Goal: Task Accomplishment & Management: Manage account settings

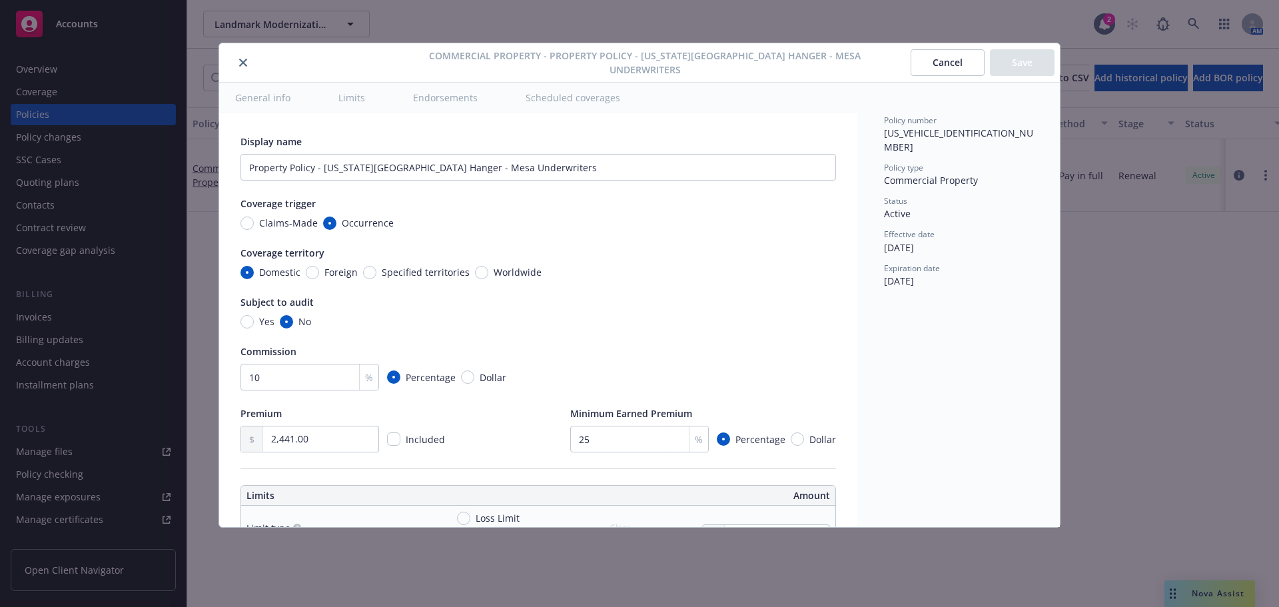
scroll to position [4165, 0]
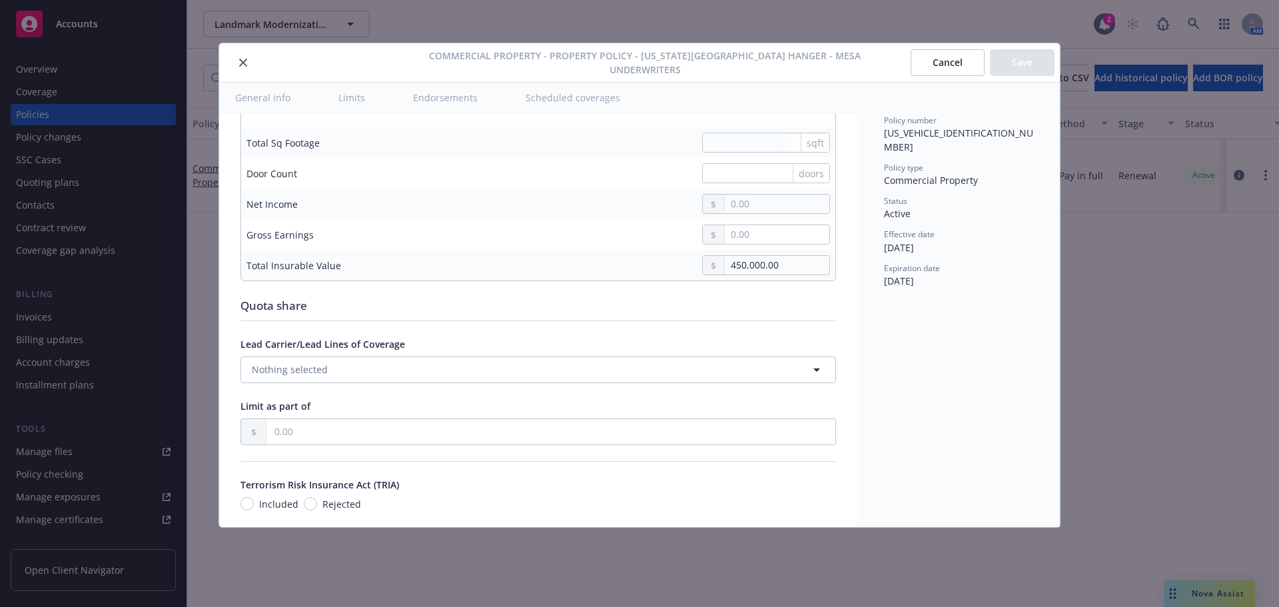
click at [244, 64] on icon "close" at bounding box center [243, 63] width 8 height 8
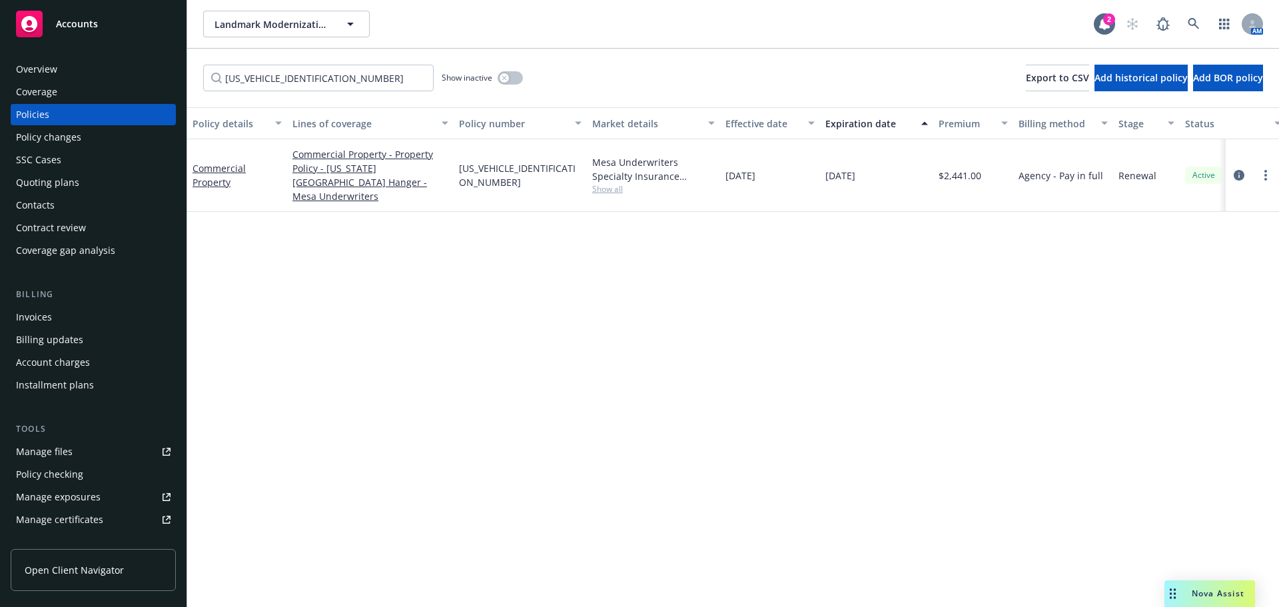
click at [120, 37] on link "Accounts" at bounding box center [93, 23] width 165 height 37
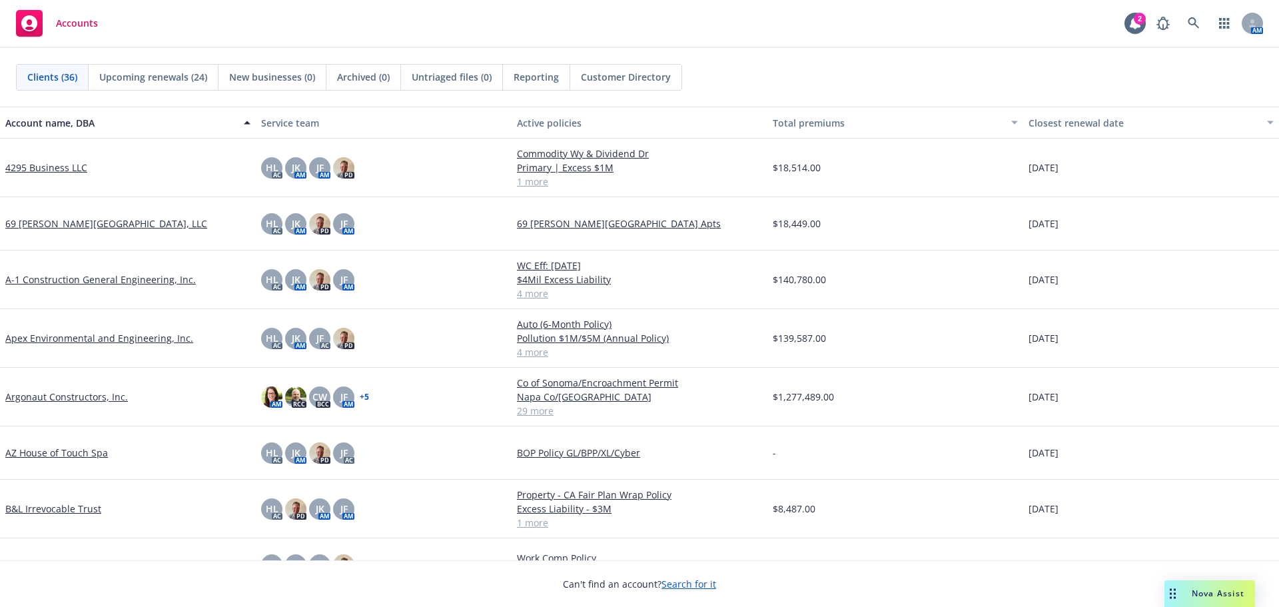
click at [74, 161] on link "4295 Business LLC" at bounding box center [46, 167] width 82 height 14
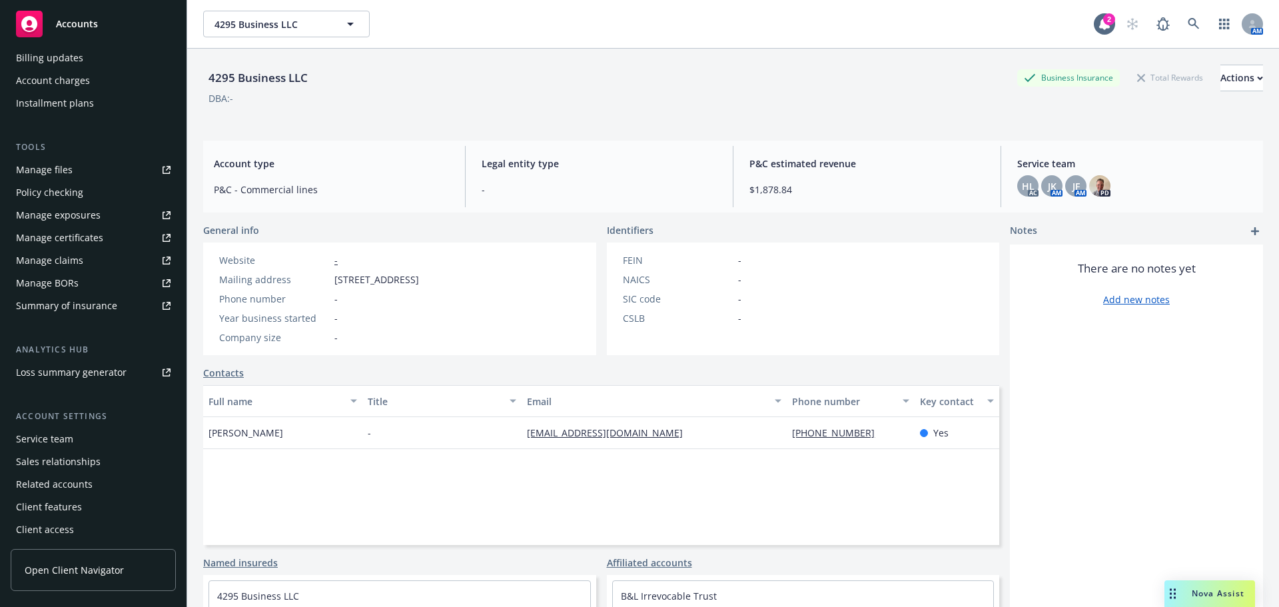
scroll to position [284, 0]
click at [69, 171] on div "Manage files" at bounding box center [44, 167] width 57 height 21
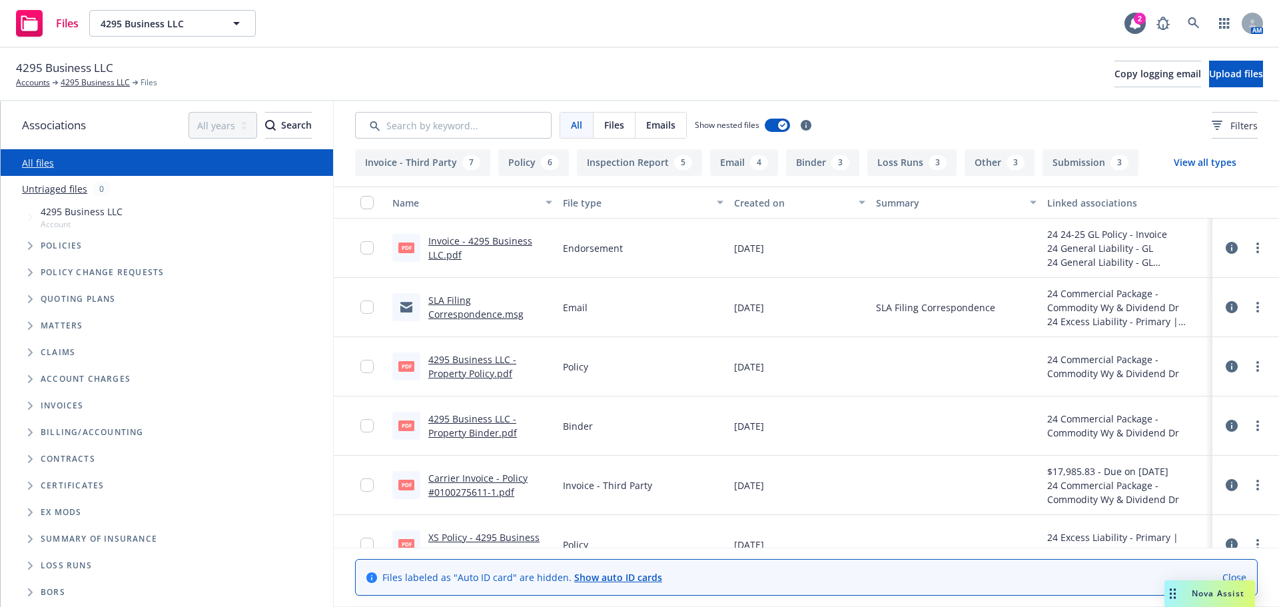
click at [33, 569] on icon "Folder Tree Example" at bounding box center [30, 565] width 5 height 8
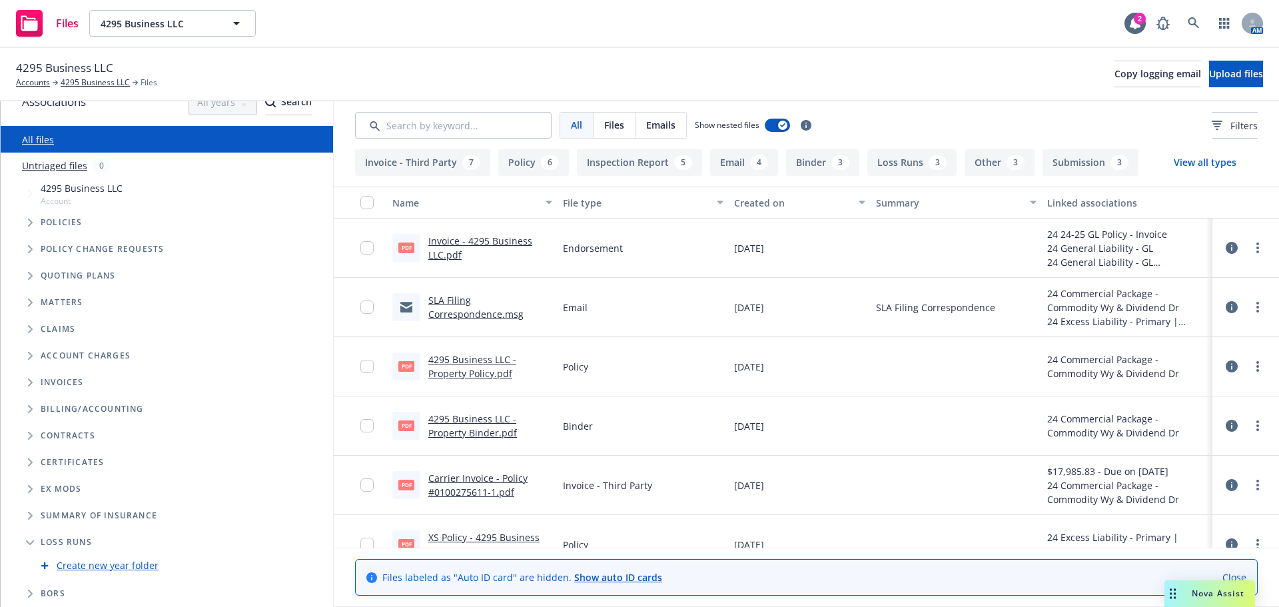
click at [134, 561] on link "Create new year folder" at bounding box center [108, 565] width 102 height 14
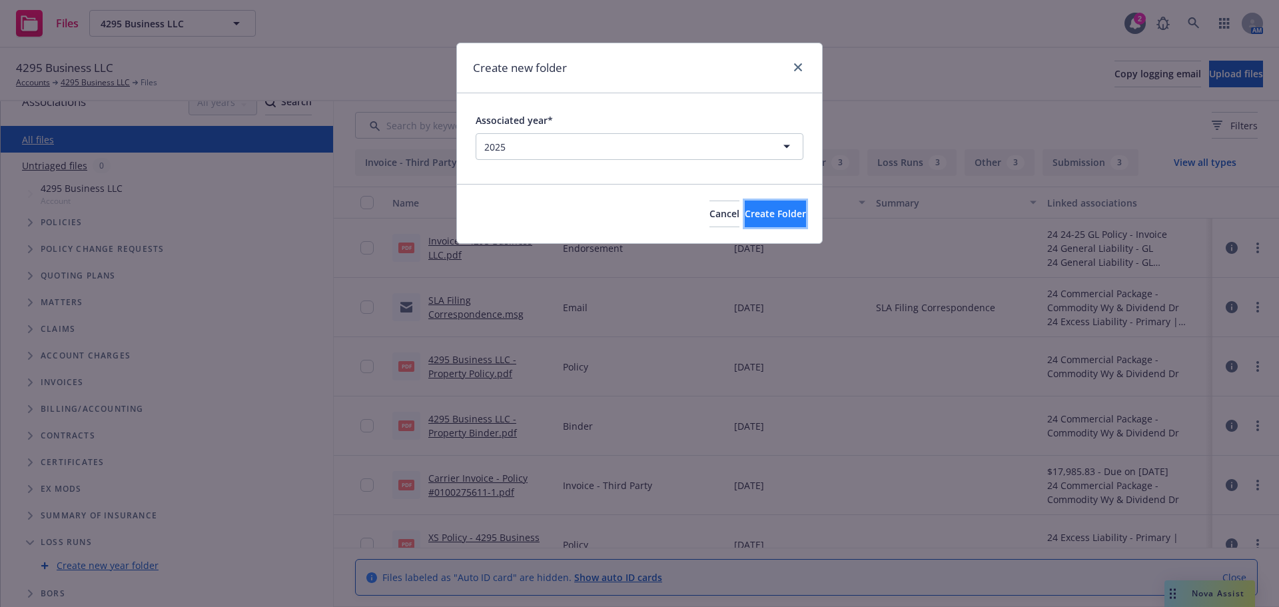
click at [760, 219] on span "Create Folder" at bounding box center [774, 213] width 61 height 13
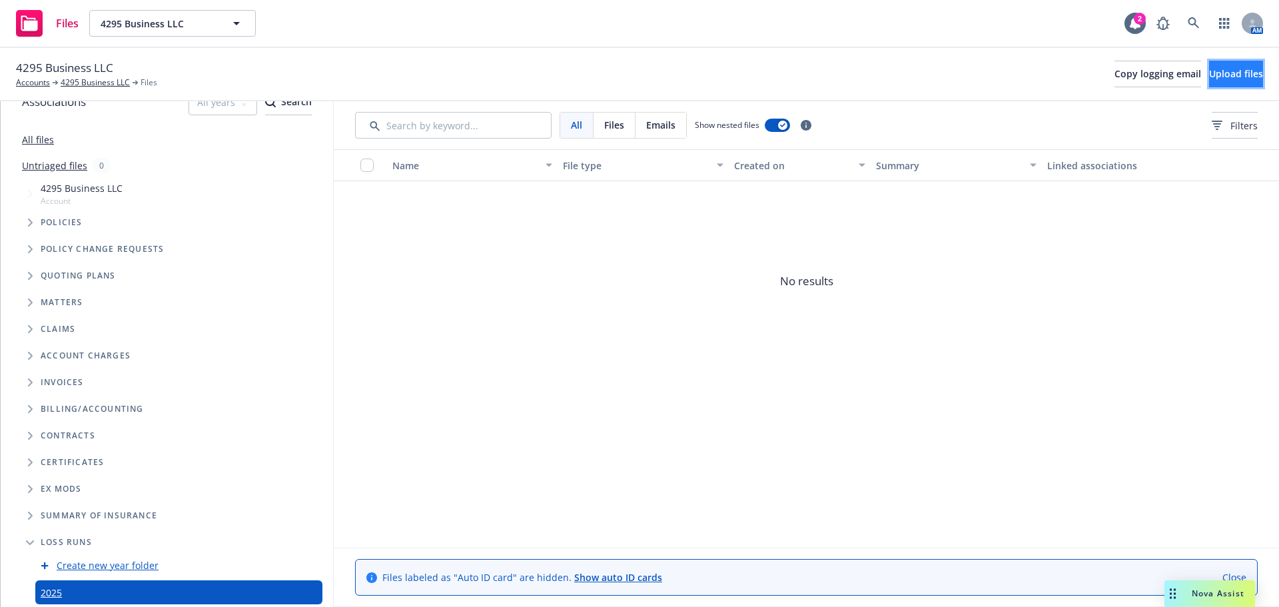
click at [1209, 82] on button "Upload files" at bounding box center [1236, 74] width 54 height 27
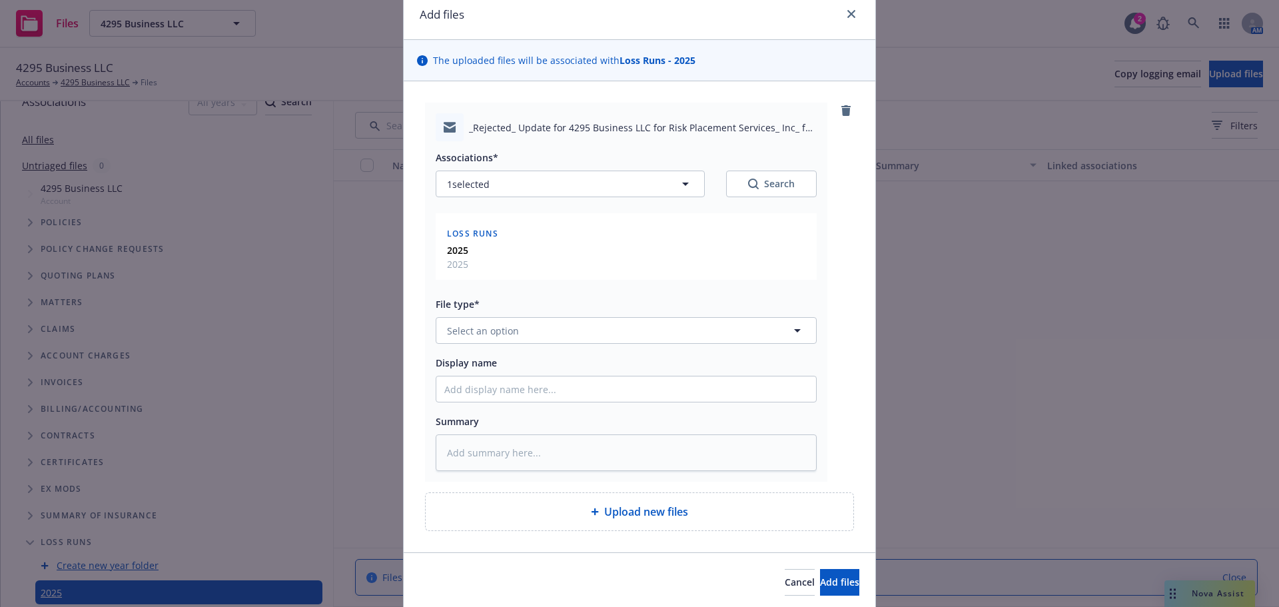
scroll to position [101, 0]
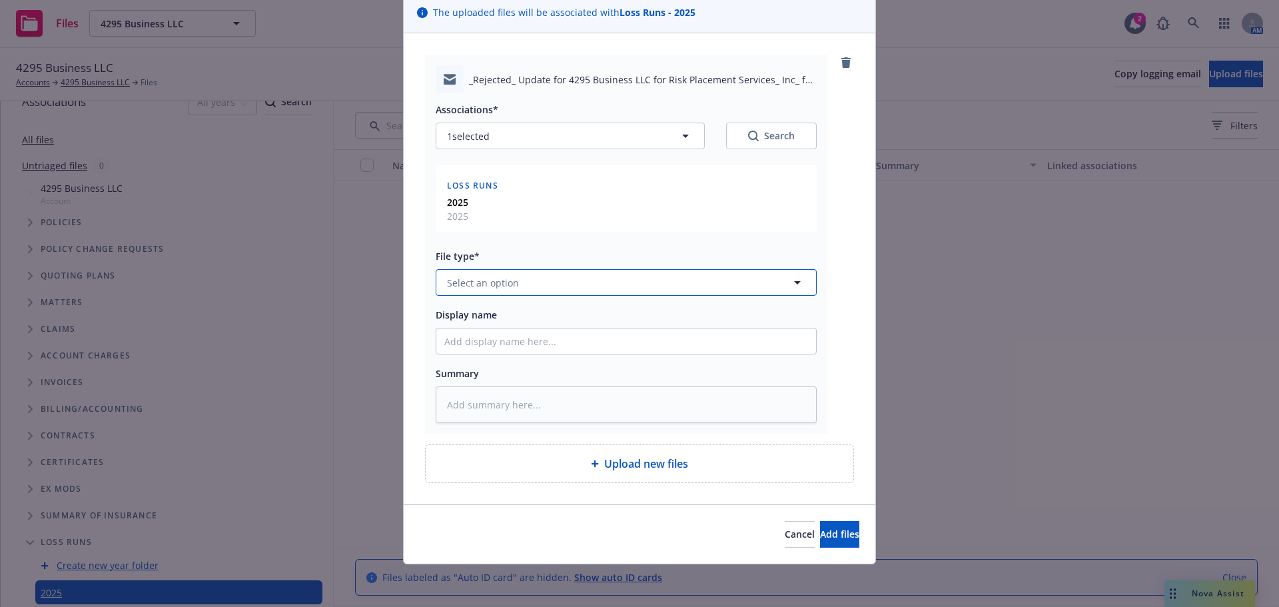
click at [504, 286] on span "Select an option" at bounding box center [483, 283] width 72 height 14
type input "email"
click at [502, 315] on div "Email" at bounding box center [626, 319] width 364 height 19
click at [489, 338] on input "Display name" at bounding box center [626, 340] width 380 height 25
paste input "[Rejected] Update for 4295 Business LLC"
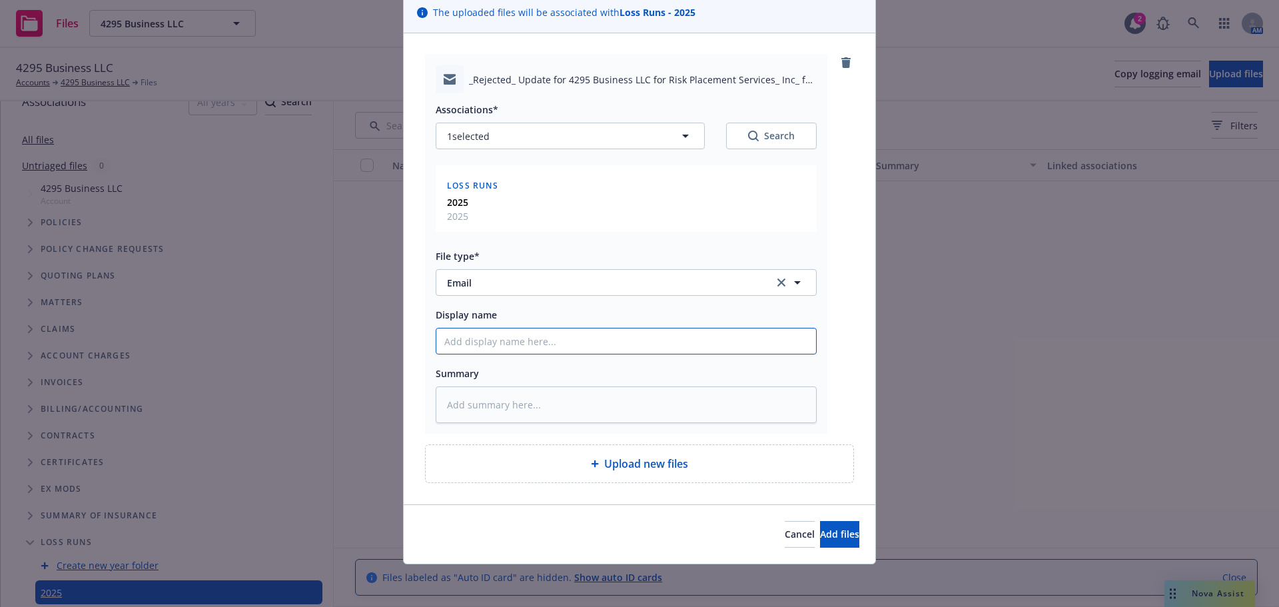
type textarea "x"
type input "[Rejected] Update for 4295 Business LLC"
click at [831, 532] on span "Add files" at bounding box center [839, 533] width 39 height 13
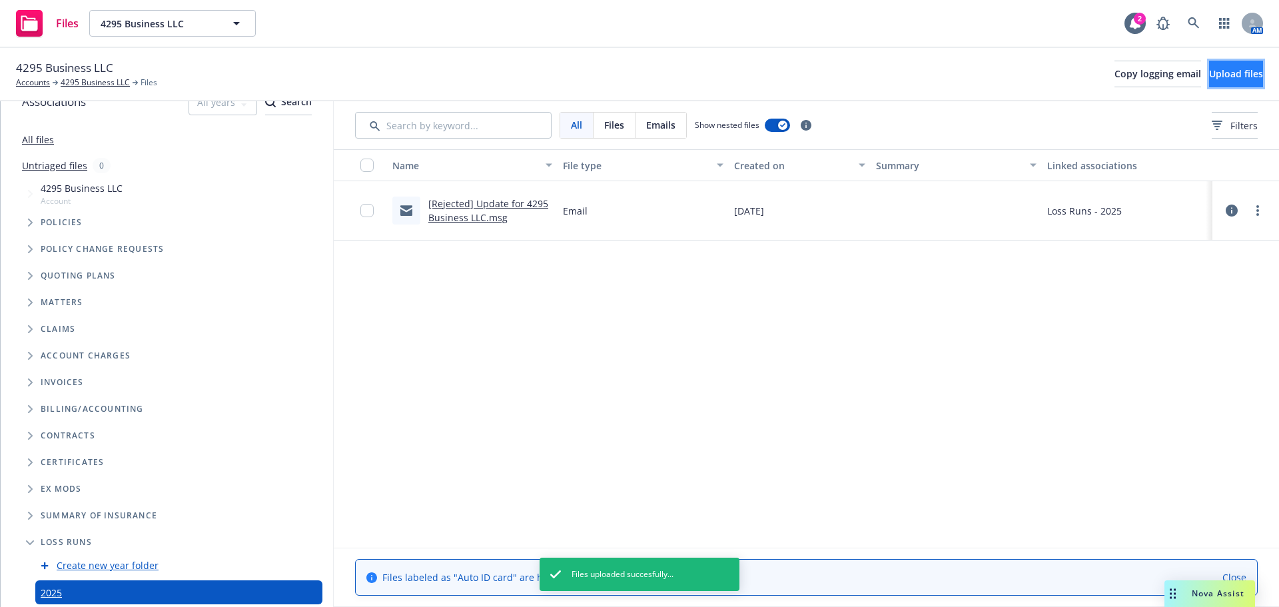
click at [1232, 76] on span "Upload files" at bounding box center [1236, 73] width 54 height 13
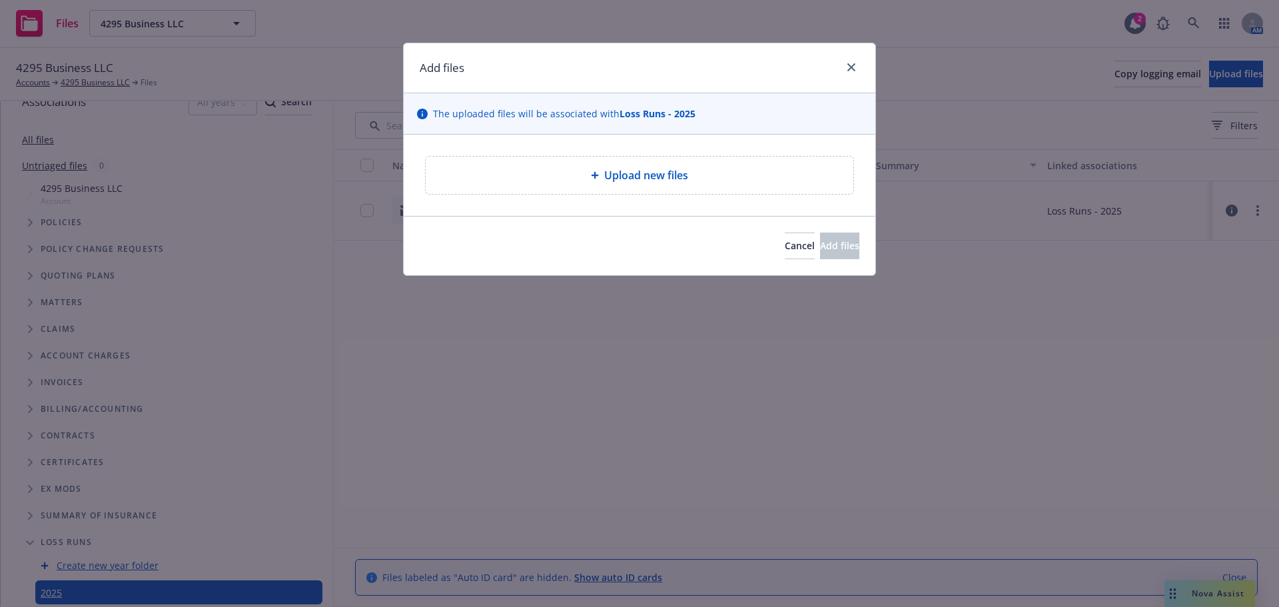
type textarea "x"
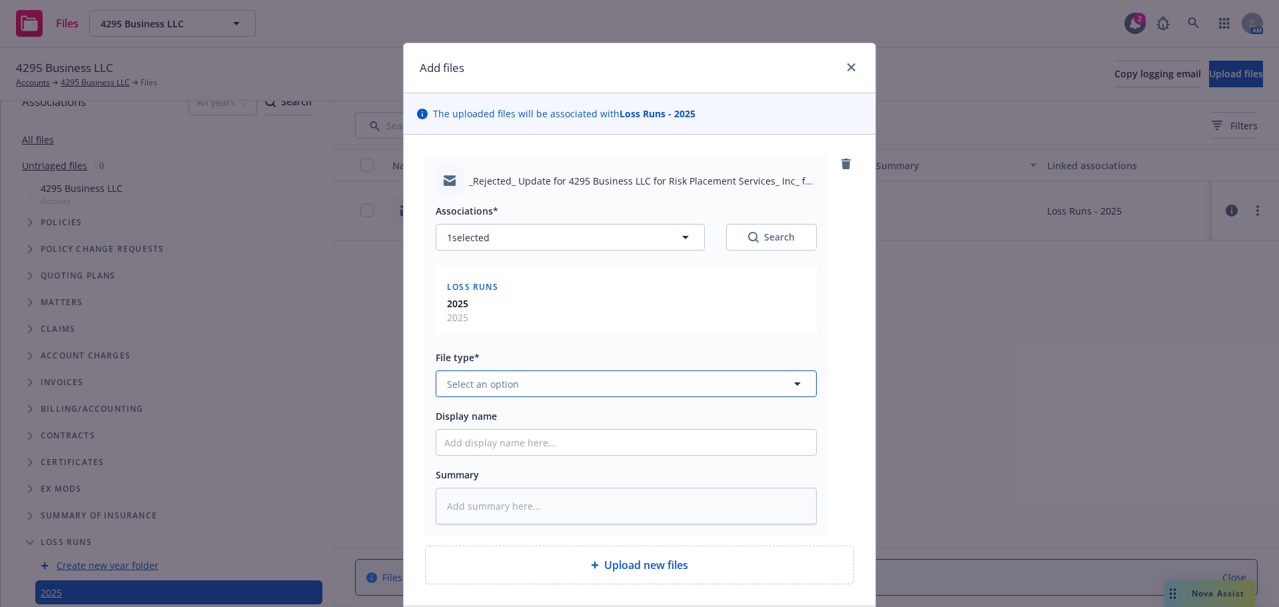
click at [493, 382] on span "Select an option" at bounding box center [483, 384] width 72 height 14
type input "email"
click at [481, 350] on div "Email" at bounding box center [626, 346] width 364 height 19
click at [478, 441] on input "Display name" at bounding box center [626, 442] width 380 height 25
paste input "[Rejected] Update for 4295 Business LLC"
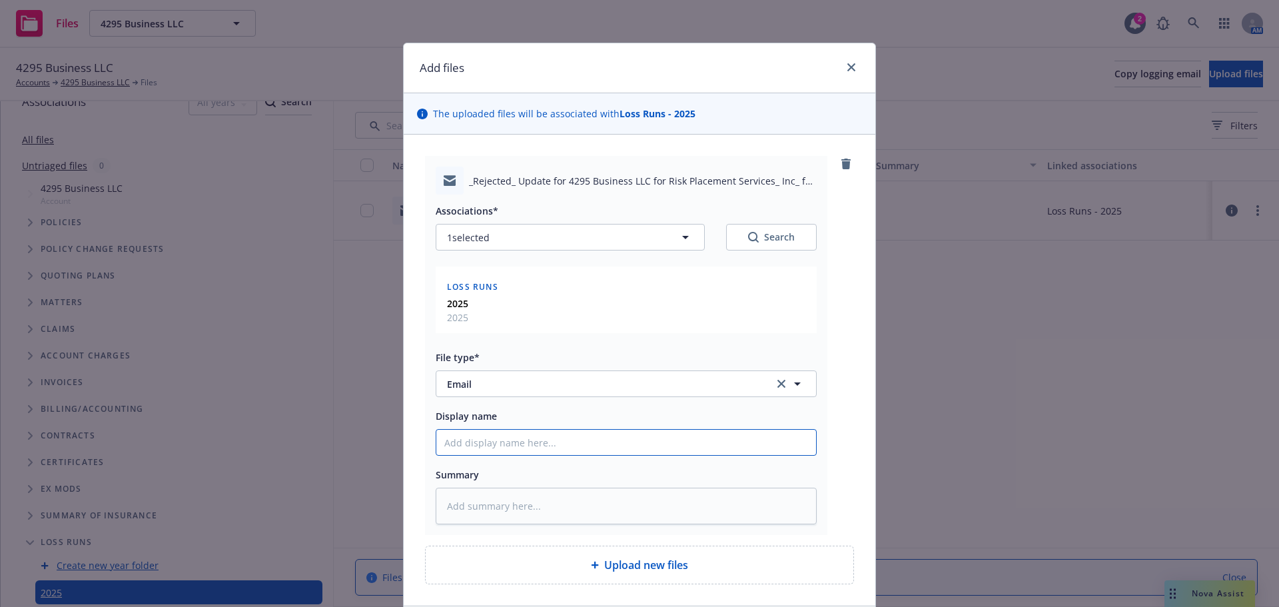
type textarea "x"
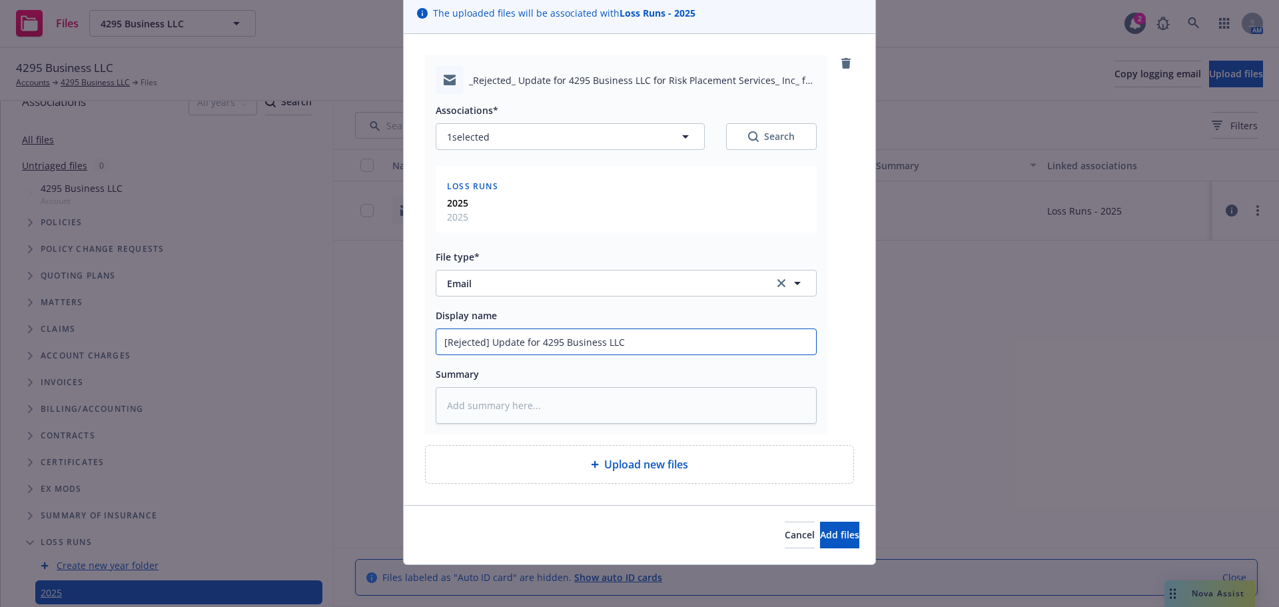
scroll to position [101, 0]
type input "[Rejected] Update for 4295 Business LLC"
click at [820, 533] on span "Add files" at bounding box center [839, 533] width 39 height 13
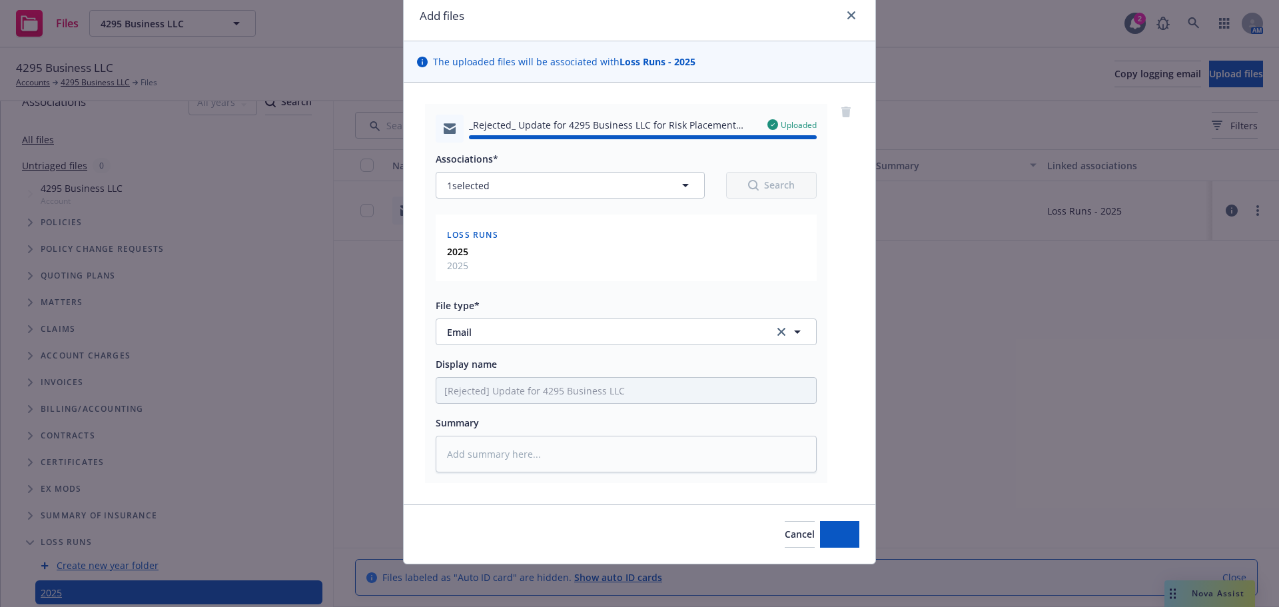
type textarea "x"
